Goal: Task Accomplishment & Management: Manage account settings

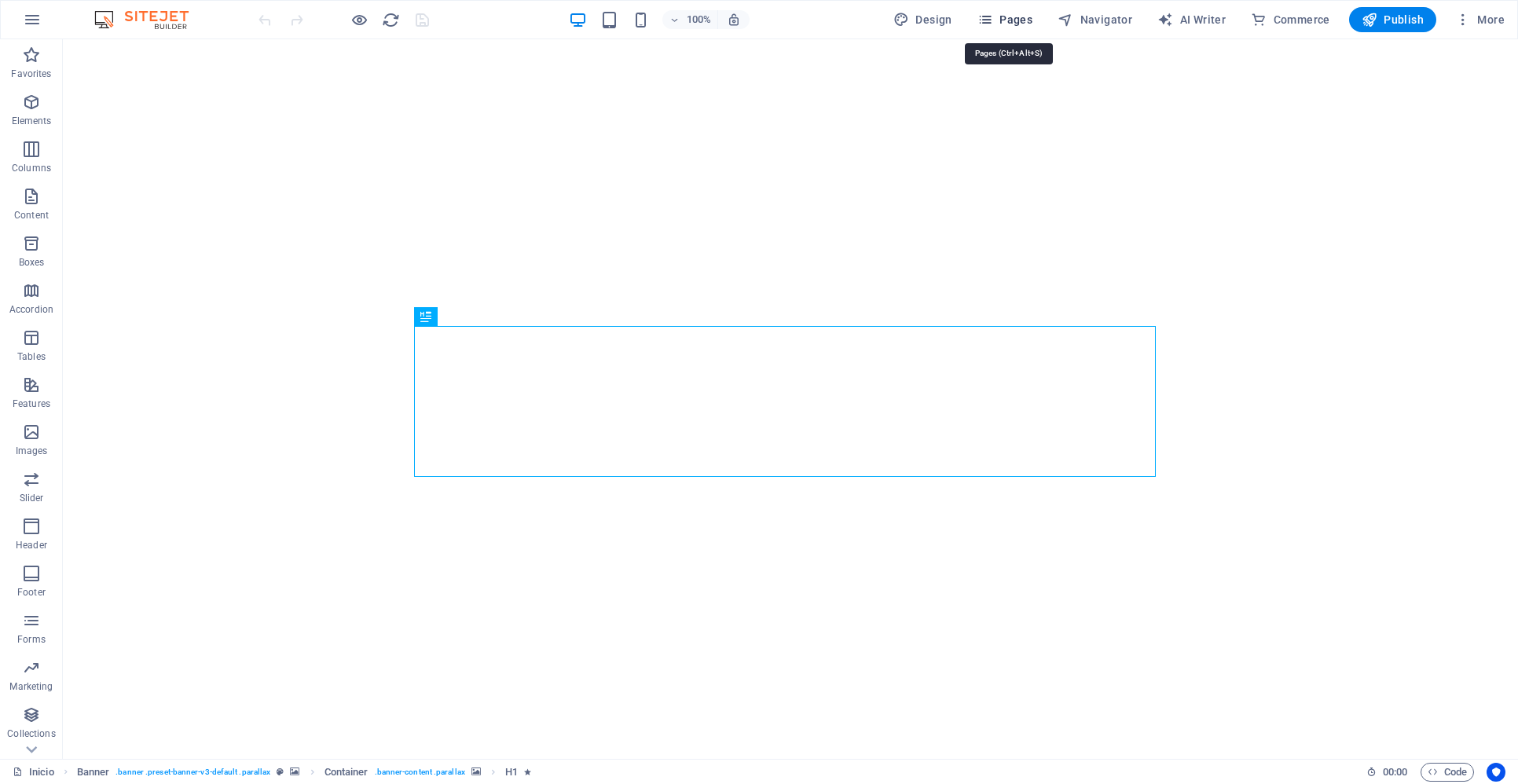
click at [1013, 21] on span "Pages" at bounding box center [1004, 19] width 55 height 16
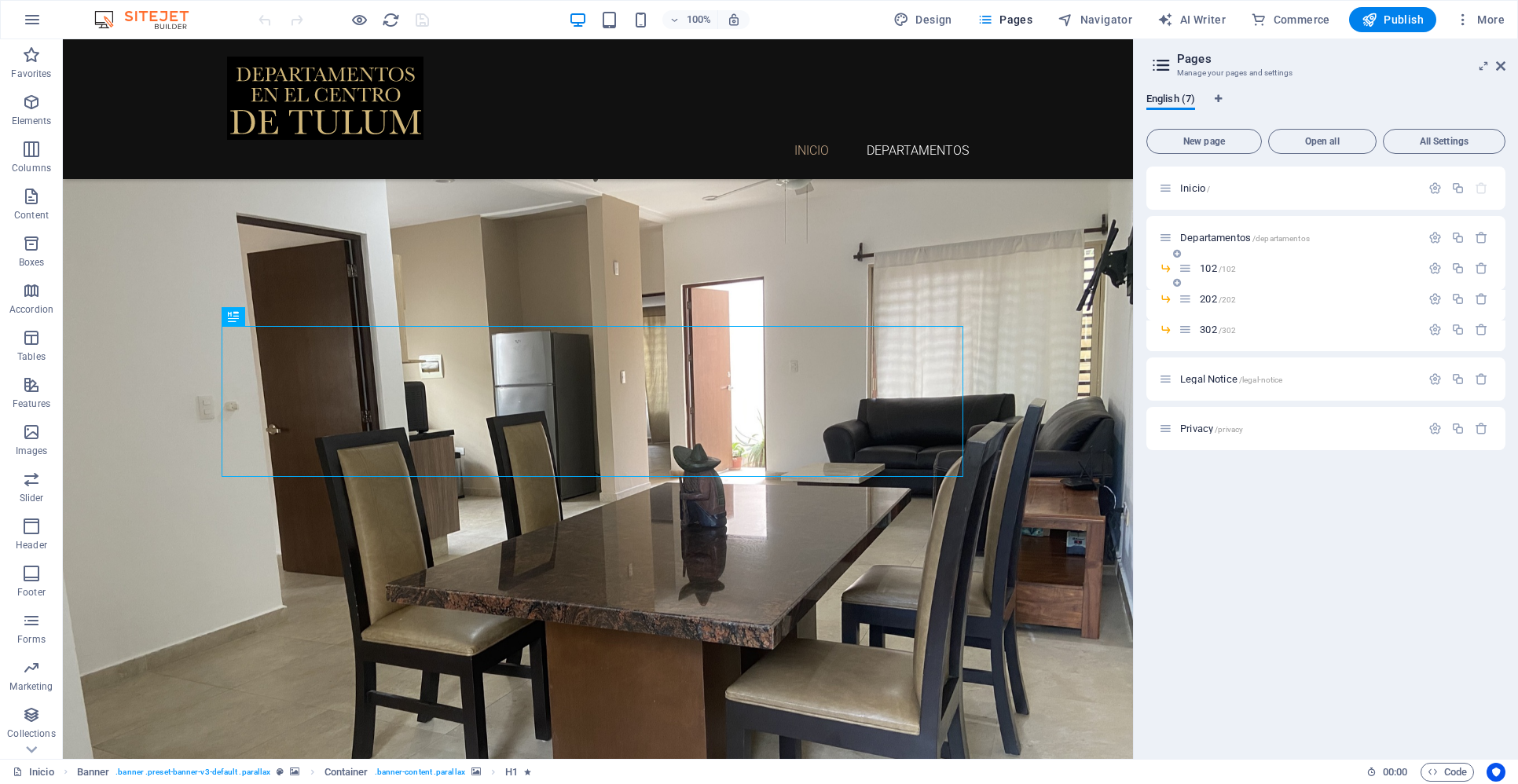
click at [1209, 268] on span "102 /102" at bounding box center [1218, 268] width 36 height 12
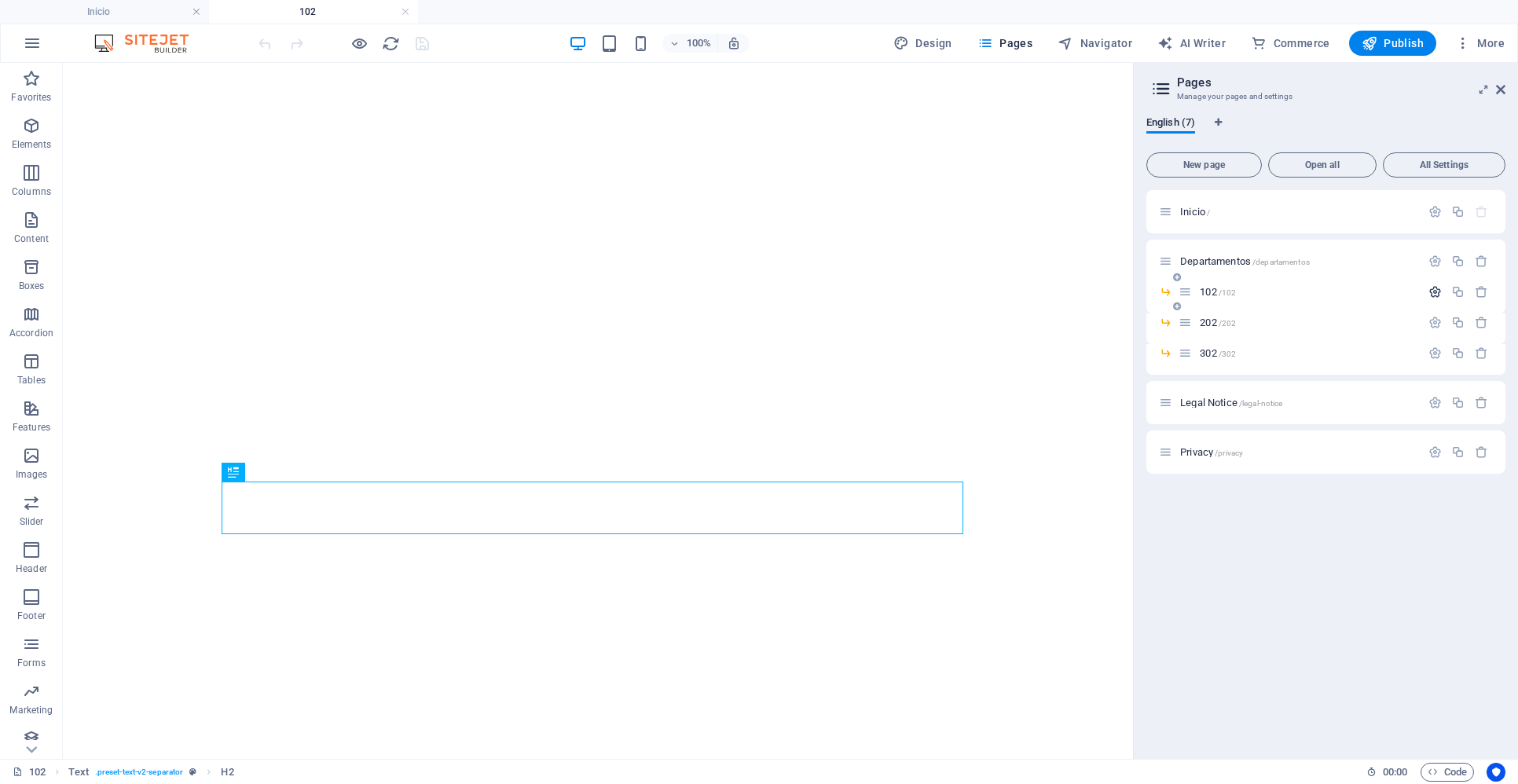
click at [1435, 291] on icon "button" at bounding box center [1435, 292] width 13 height 13
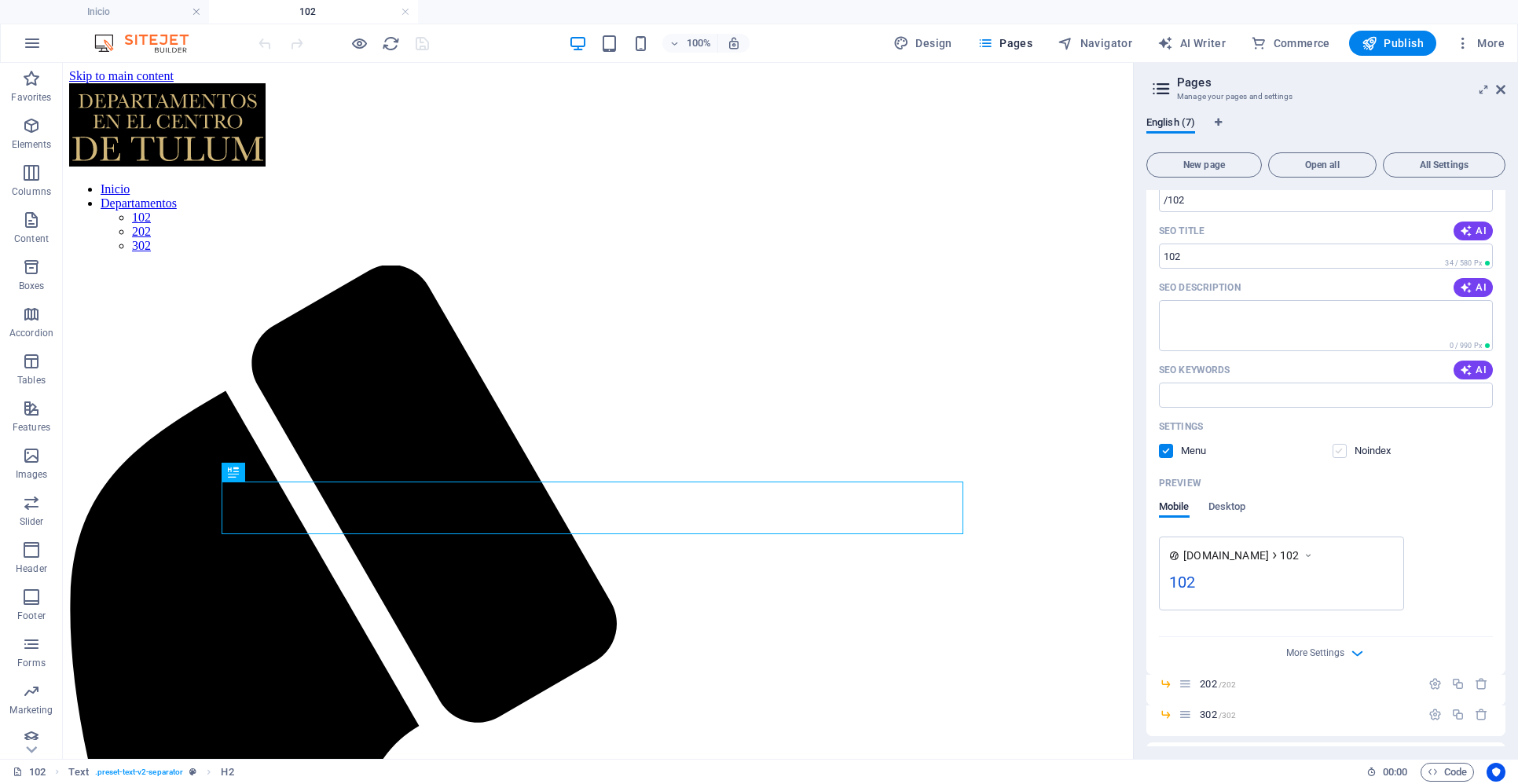
click at [1340, 451] on label at bounding box center [1340, 451] width 14 height 14
click at [0, 0] on input "checkbox" at bounding box center [0, 0] width 0 height 0
click at [1167, 451] on label at bounding box center [1166, 451] width 14 height 14
click at [0, 0] on input "checkbox" at bounding box center [0, 0] width 0 height 0
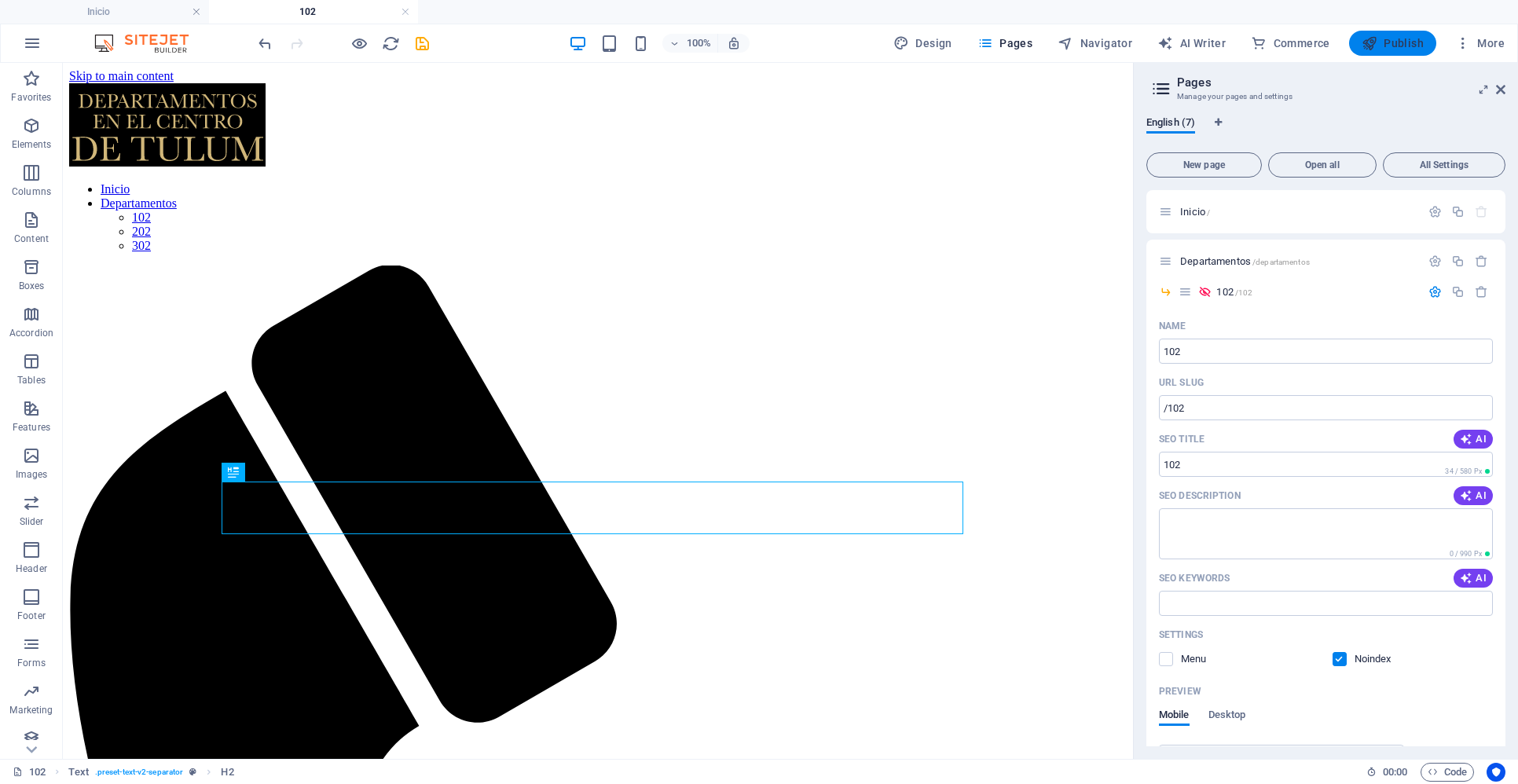
click at [1393, 43] on span "Publish" at bounding box center [1393, 43] width 62 height 16
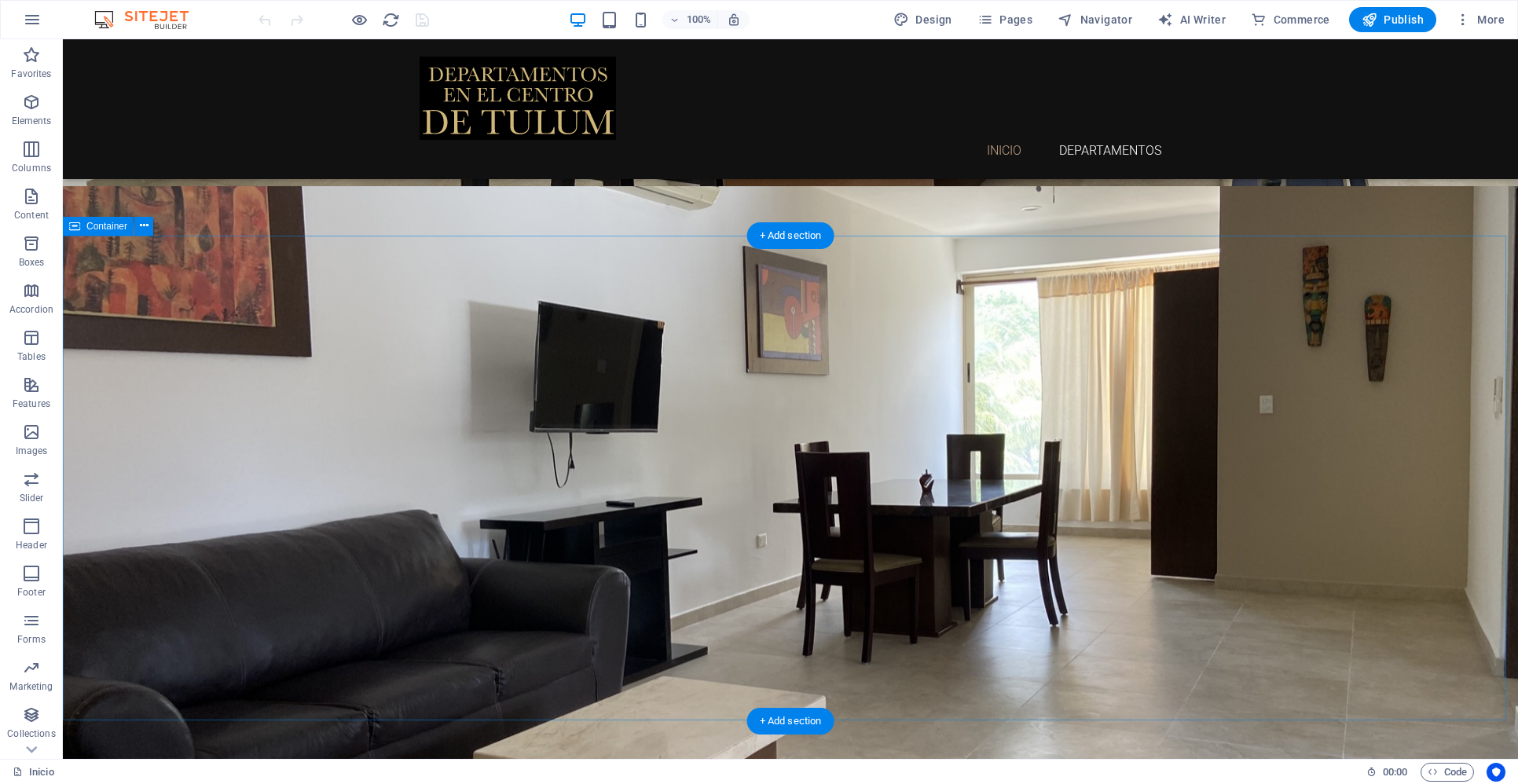
scroll to position [851, 0]
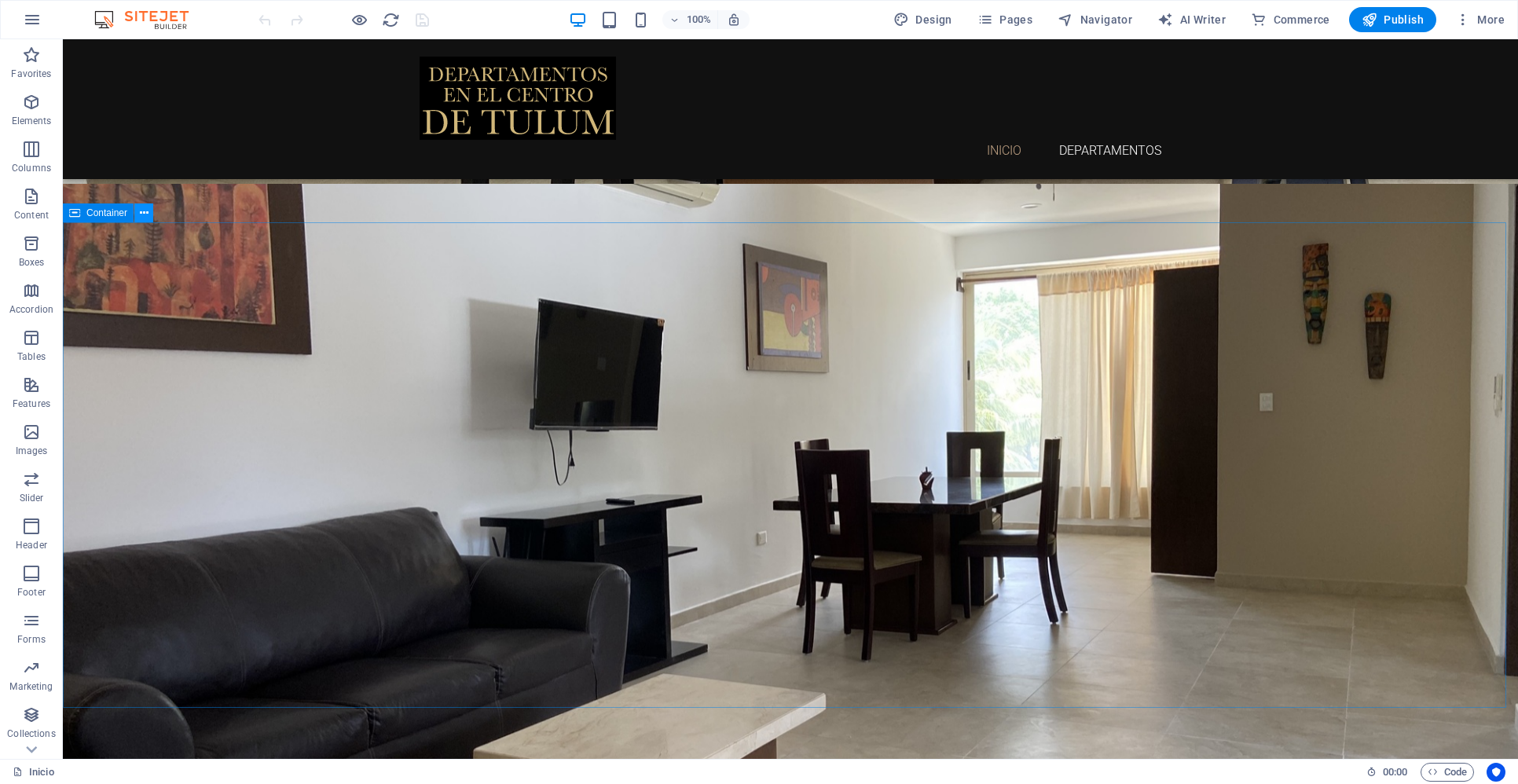
click at [143, 212] on icon at bounding box center [144, 213] width 8 height 17
click at [142, 214] on icon at bounding box center [144, 213] width 8 height 17
click at [74, 212] on icon at bounding box center [74, 212] width 11 height 19
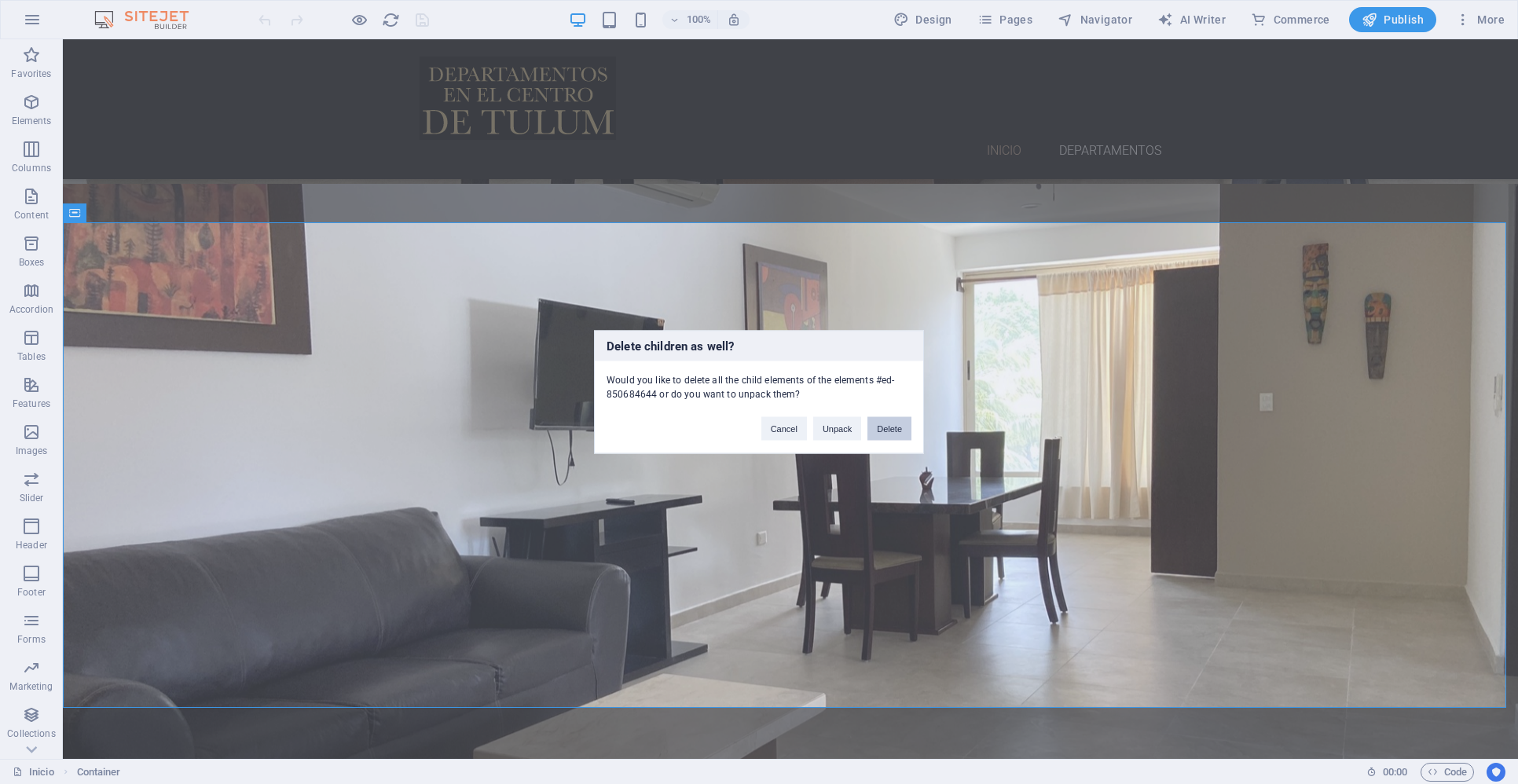
click at [883, 427] on button "Delete" at bounding box center [890, 429] width 44 height 24
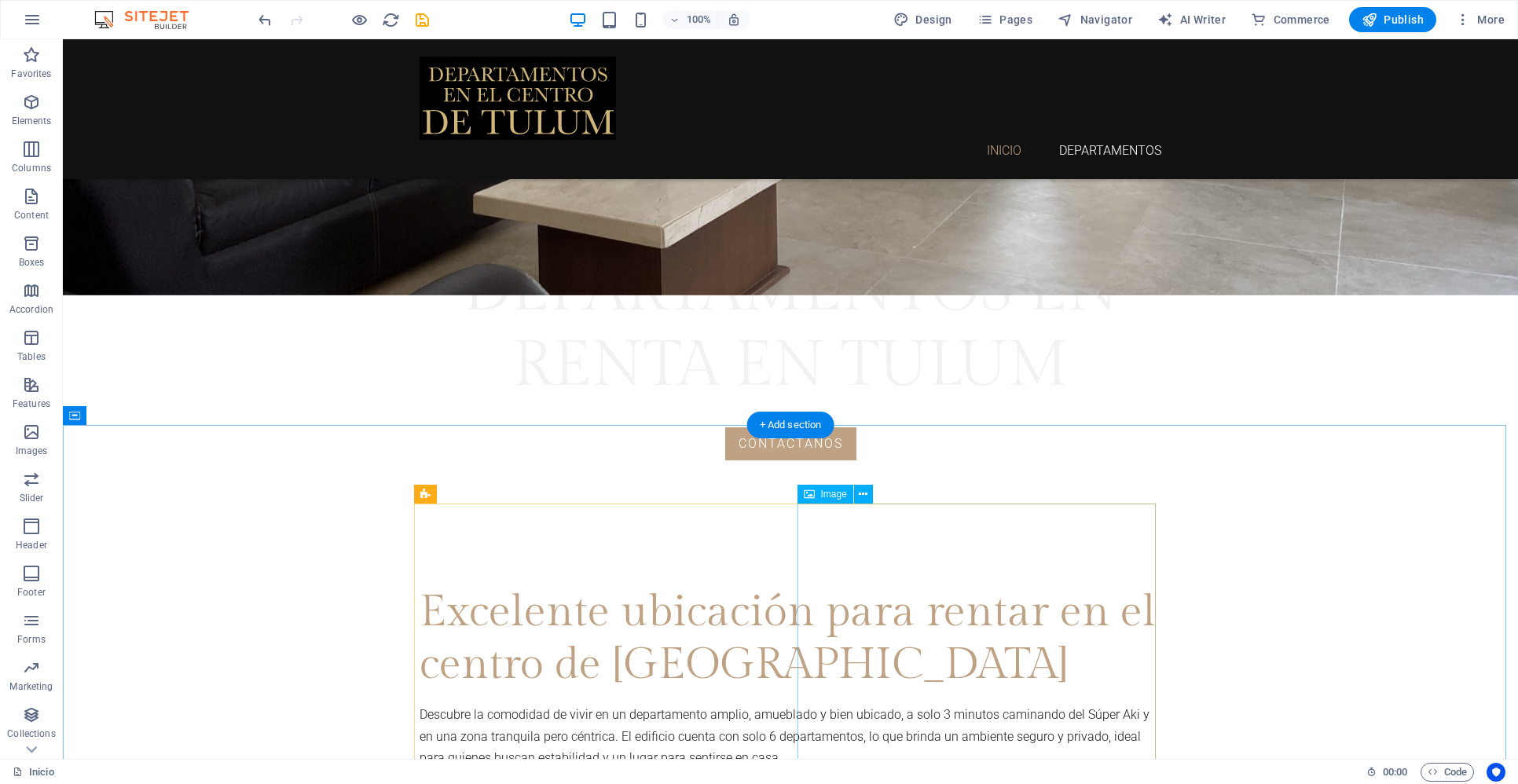
scroll to position [1160, 0]
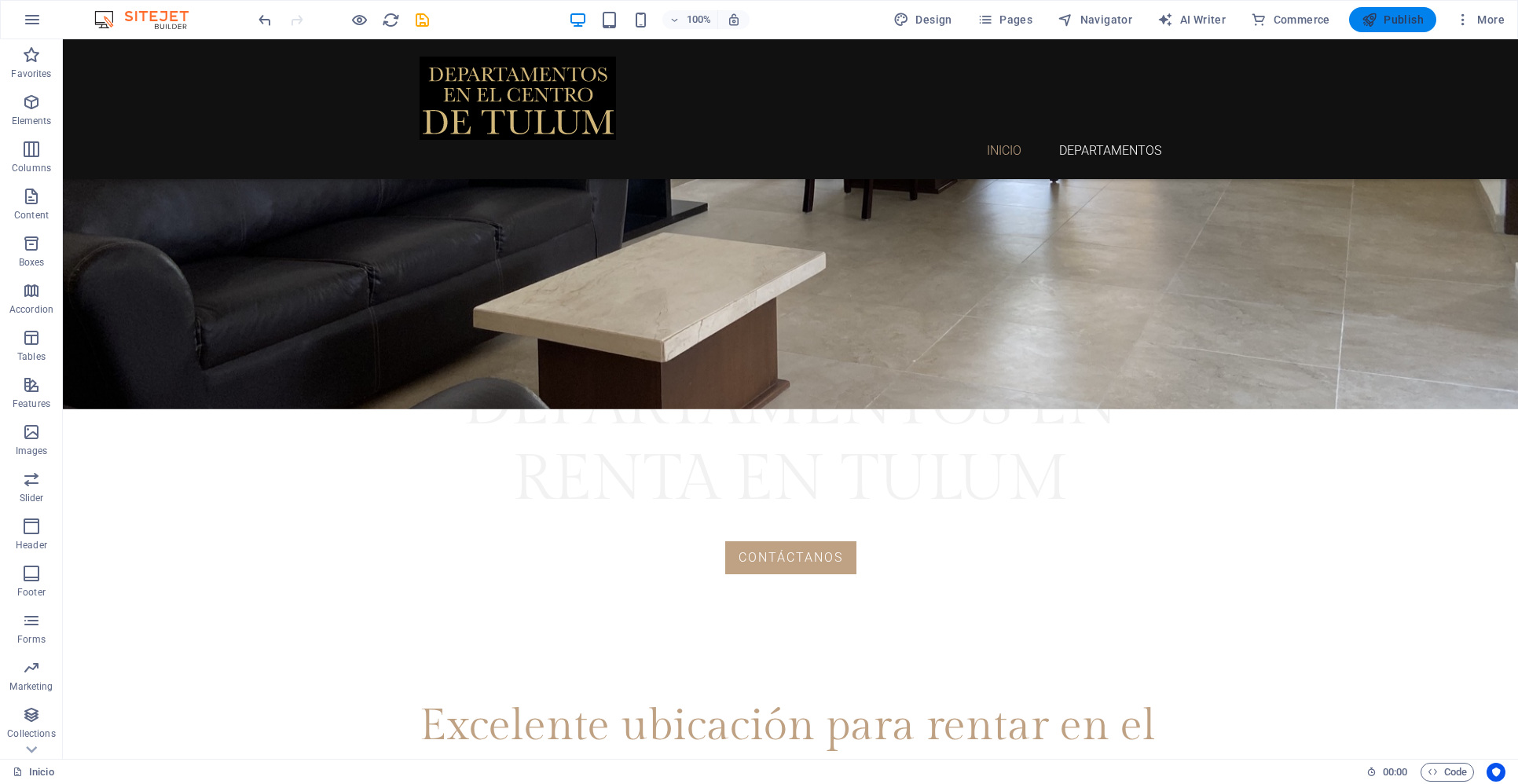
click at [1402, 20] on span "Publish" at bounding box center [1393, 19] width 62 height 16
